Goal: Task Accomplishment & Management: Use online tool/utility

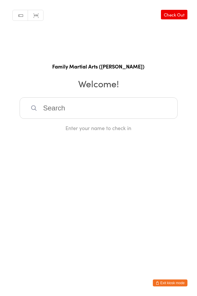
click at [148, 108] on input "search" at bounding box center [99, 107] width 158 height 21
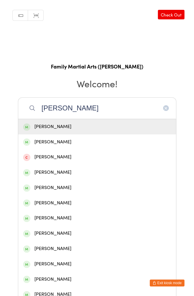
type input "[PERSON_NAME]"
click at [66, 144] on div "[PERSON_NAME]" at bounding box center [97, 142] width 148 height 8
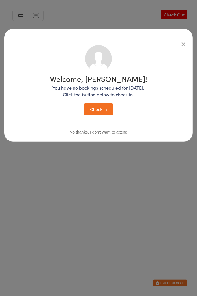
click at [105, 108] on button "Check in" at bounding box center [98, 109] width 29 height 12
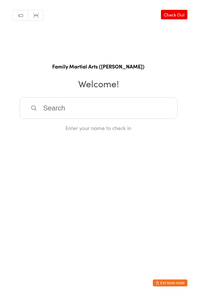
click at [67, 106] on input "search" at bounding box center [99, 107] width 158 height 21
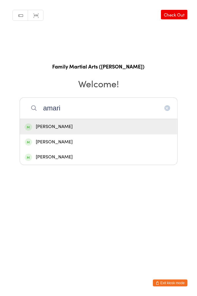
type input "amari"
click at [72, 125] on div "[PERSON_NAME]" at bounding box center [99, 127] width 148 height 8
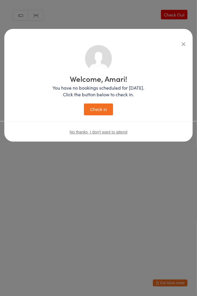
click at [92, 110] on button "Check in" at bounding box center [98, 109] width 29 height 12
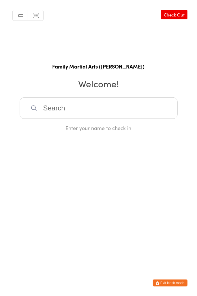
click at [139, 115] on input "search" at bounding box center [99, 107] width 158 height 21
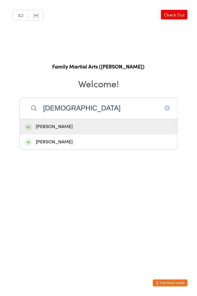
type input "[DEMOGRAPHIC_DATA]"
click at [104, 126] on div "[PERSON_NAME]" at bounding box center [99, 127] width 148 height 8
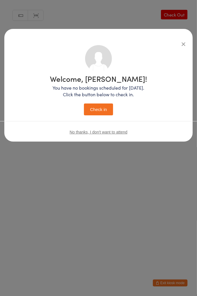
click at [101, 106] on button "Check in" at bounding box center [98, 109] width 29 height 12
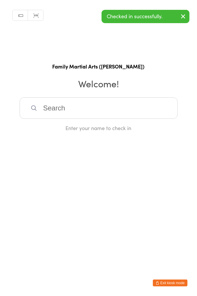
click at [146, 112] on input "search" at bounding box center [99, 107] width 158 height 21
click at [174, 146] on html "You have now entered Kiosk Mode. Members will be able to check themselves in us…" at bounding box center [98, 148] width 197 height 296
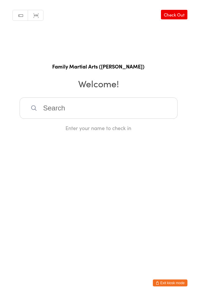
click at [103, 110] on input "search" at bounding box center [99, 107] width 158 height 21
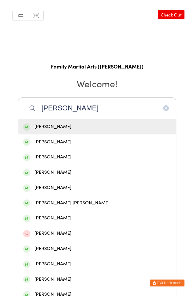
type input "[PERSON_NAME]"
click at [64, 170] on div "[PERSON_NAME]" at bounding box center [97, 173] width 148 height 8
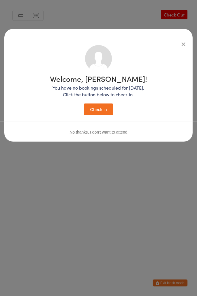
click at [100, 113] on button "Check in" at bounding box center [98, 109] width 29 height 12
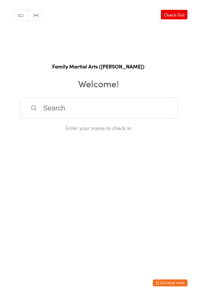
click at [132, 114] on input "search" at bounding box center [99, 107] width 158 height 21
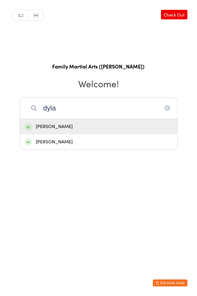
type input "dyla"
click at [58, 149] on div "[PERSON_NAME]" at bounding box center [99, 141] width 158 height 15
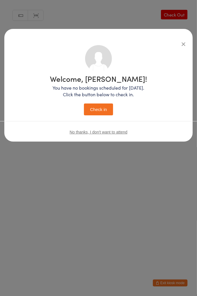
click at [101, 112] on button "Check in" at bounding box center [98, 109] width 29 height 12
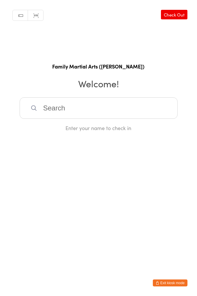
click at [70, 109] on input "search" at bounding box center [99, 107] width 158 height 21
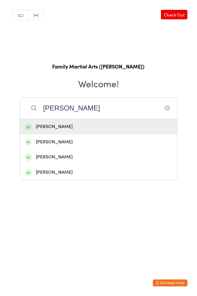
type input "[PERSON_NAME]"
click at [84, 161] on div "[PERSON_NAME]" at bounding box center [99, 156] width 158 height 15
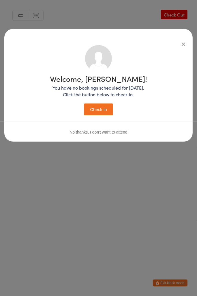
click at [100, 110] on button "Check in" at bounding box center [98, 109] width 29 height 12
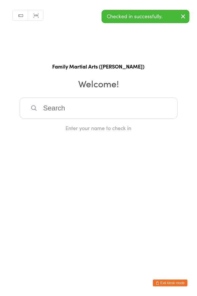
click at [124, 115] on input "search" at bounding box center [99, 107] width 158 height 21
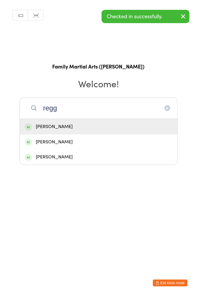
type input "regg"
click at [100, 128] on div "[PERSON_NAME]" at bounding box center [99, 127] width 148 height 8
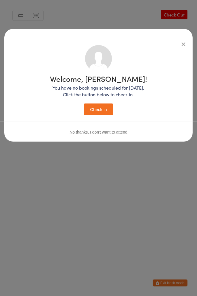
click at [101, 110] on button "Check in" at bounding box center [98, 109] width 29 height 12
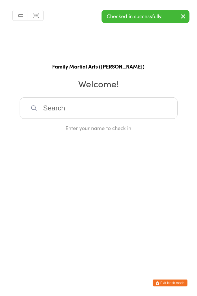
click at [129, 110] on input "search" at bounding box center [99, 107] width 158 height 21
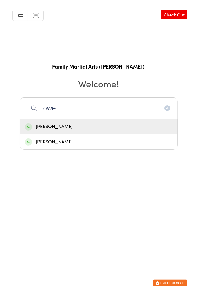
type input "owe"
click at [96, 127] on div "[PERSON_NAME]" at bounding box center [99, 127] width 148 height 8
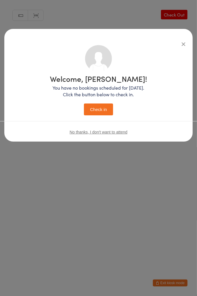
click at [100, 108] on button "Check in" at bounding box center [98, 109] width 29 height 12
